Goal: Information Seeking & Learning: Learn about a topic

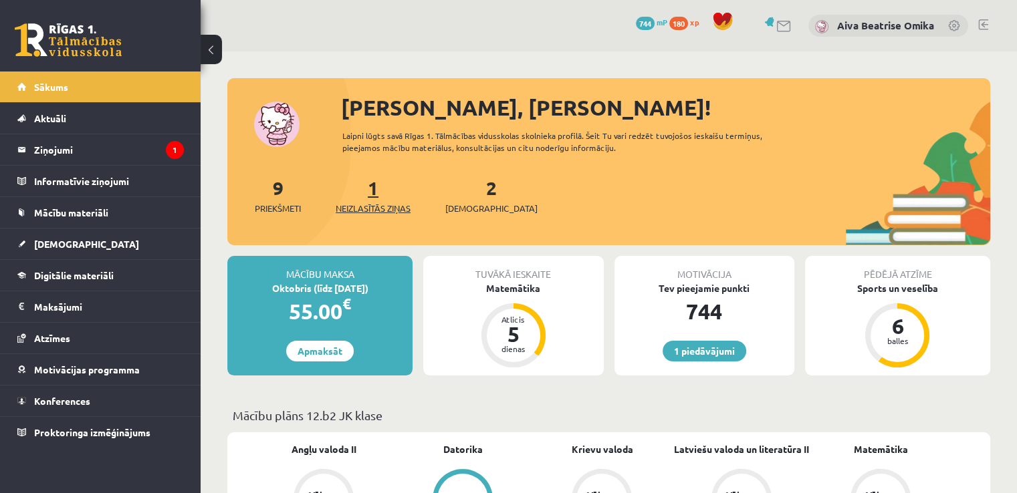
click at [377, 185] on link "1 Neizlasītās ziņas" at bounding box center [373, 195] width 75 height 39
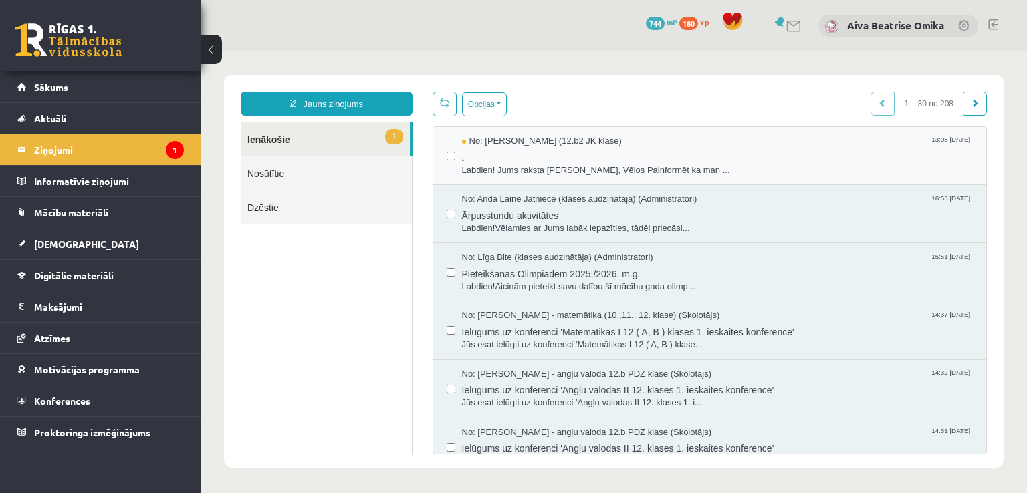
click at [743, 160] on span "." at bounding box center [717, 156] width 511 height 17
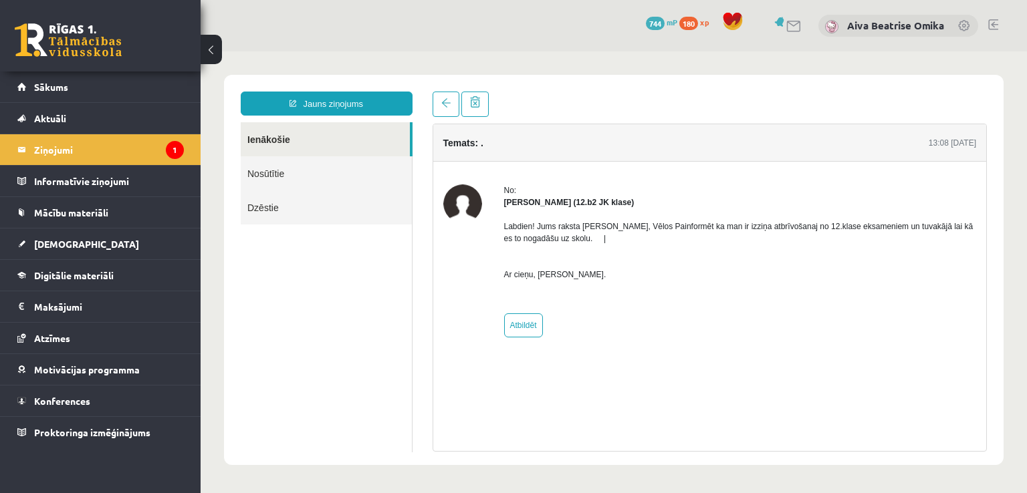
drag, startPoint x: 535, startPoint y: 279, endPoint x: 615, endPoint y: 273, distance: 80.4
click at [615, 273] on p "Labdien! Jums raksta Leons Laikovskis, Vēlos Painformēt ka man ir izziņa atbrīv…" at bounding box center [740, 251] width 473 height 60
copy p "Leons Laikovskis."
click at [150, 96] on link "Sākums" at bounding box center [100, 87] width 166 height 31
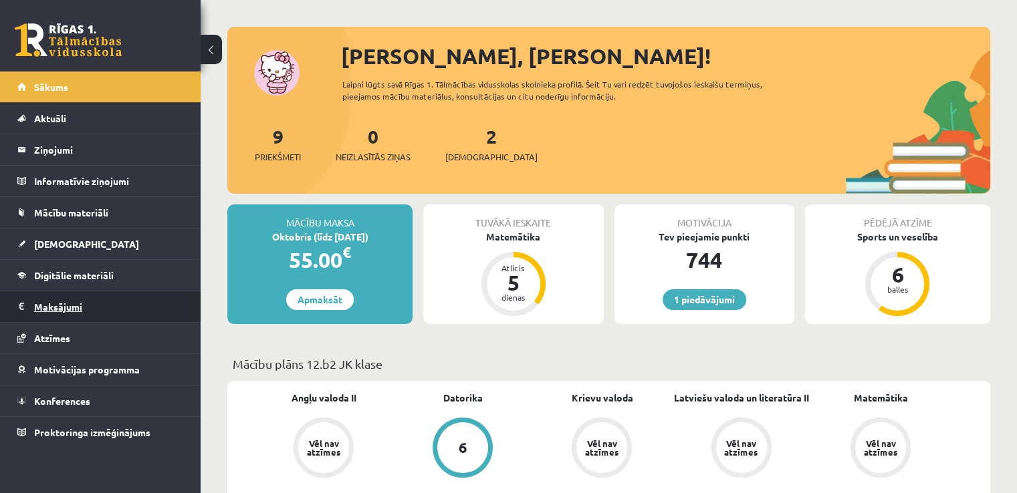
scroll to position [134, 0]
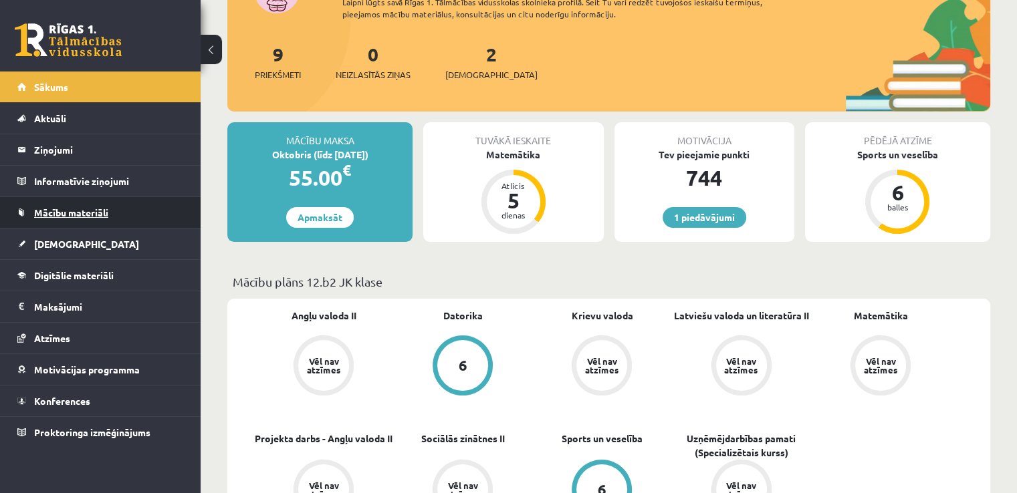
click at [77, 215] on span "Mācību materiāli" at bounding box center [71, 213] width 74 height 12
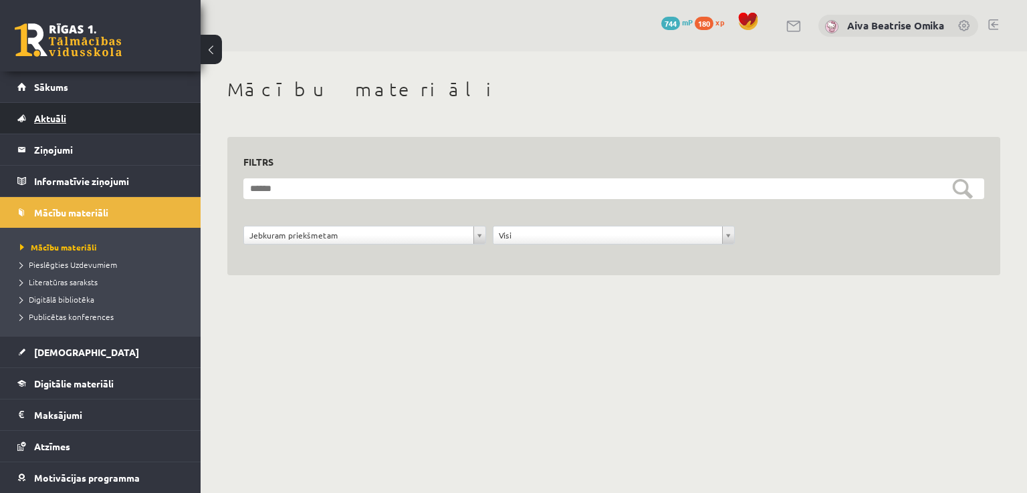
click at [67, 116] on link "Aktuāli" at bounding box center [100, 118] width 166 height 31
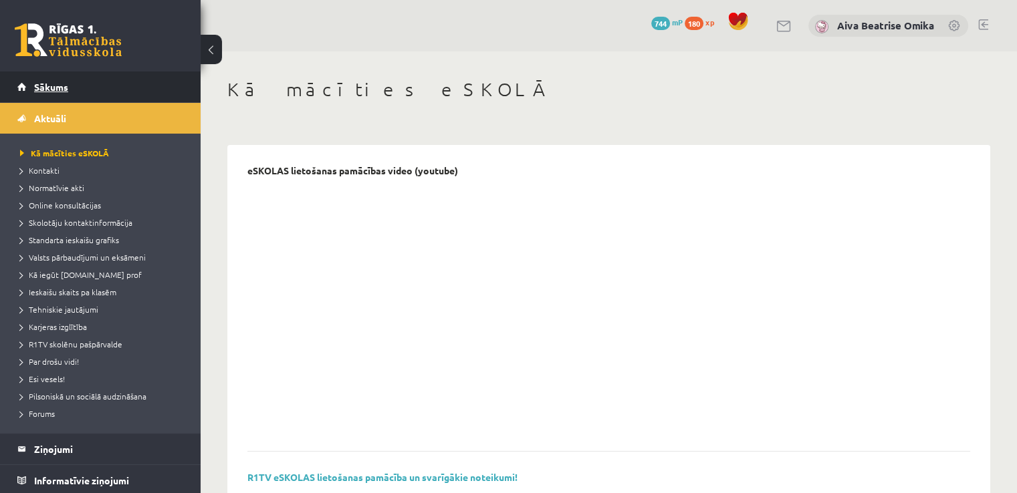
click at [67, 92] on span "Sākums" at bounding box center [51, 87] width 34 height 12
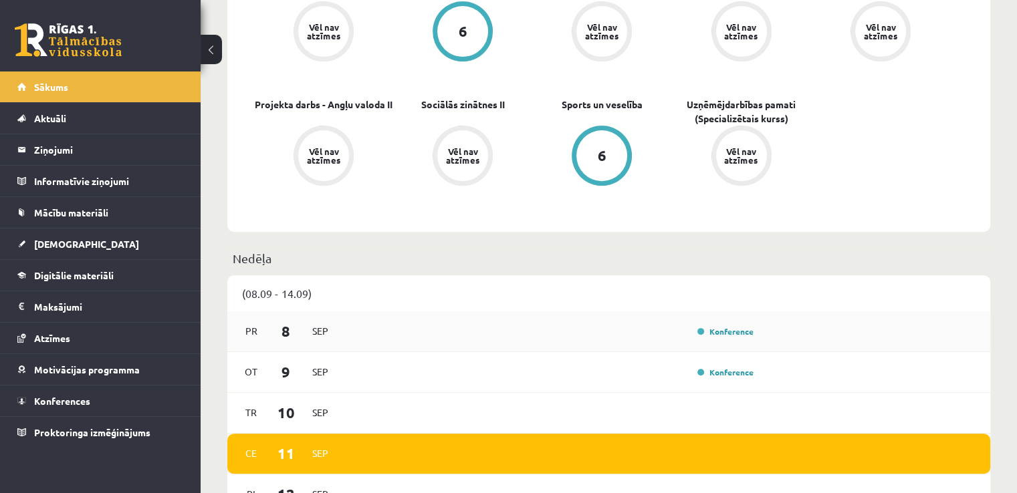
scroll to position [602, 0]
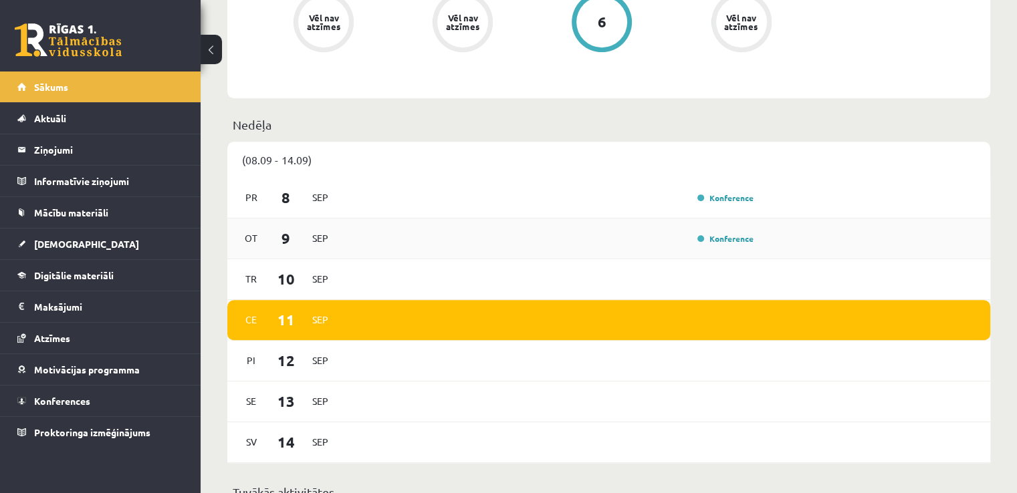
click at [705, 234] on div "Konference" at bounding box center [724, 238] width 67 height 13
click at [712, 239] on link "Konference" at bounding box center [725, 238] width 56 height 11
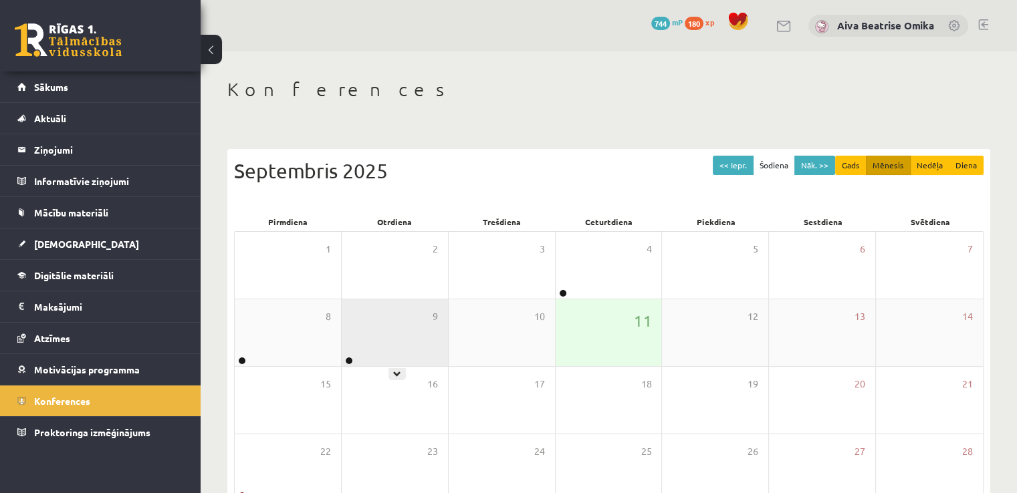
click at [375, 335] on div "9" at bounding box center [395, 332] width 106 height 67
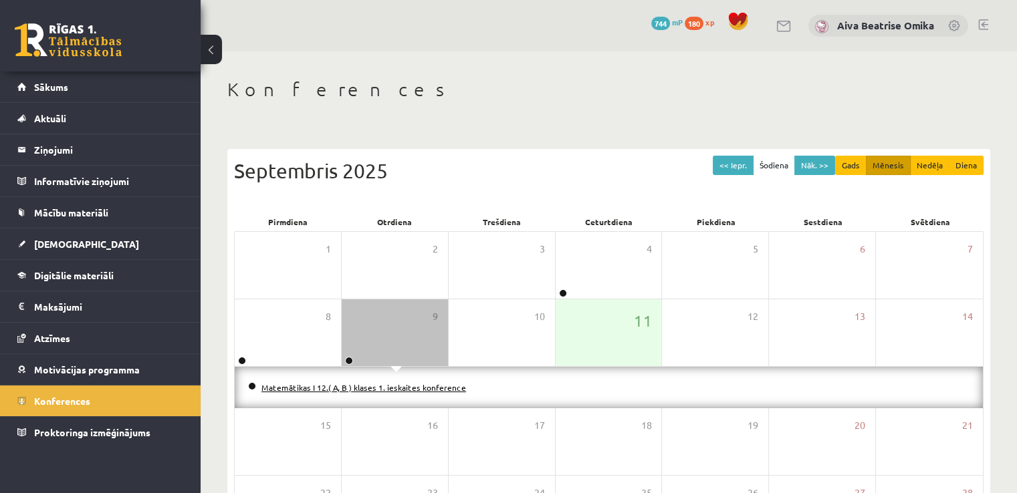
click at [398, 390] on link "Matemātikas I 12.( A, B ) klases 1. ieskaites konference" at bounding box center [363, 387] width 205 height 11
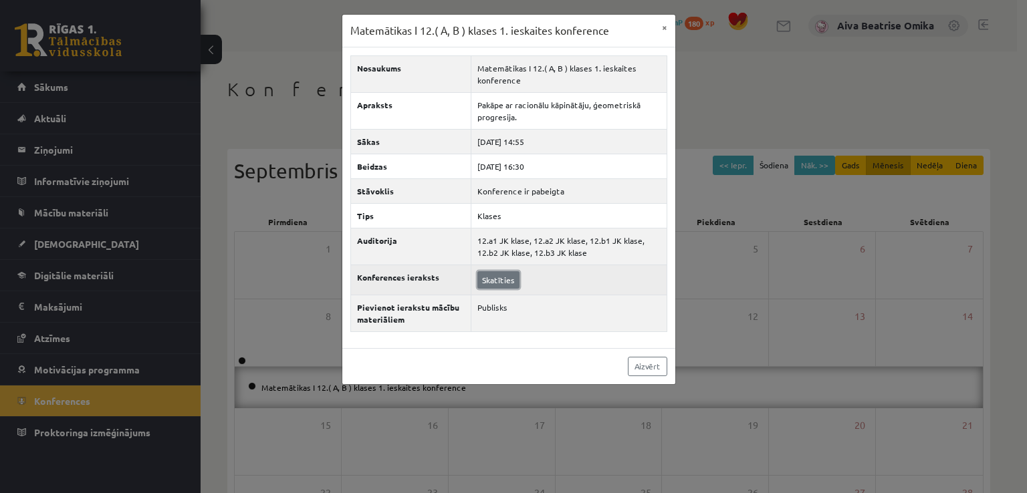
click at [492, 271] on link "Skatīties" at bounding box center [498, 279] width 42 height 17
